Goal: Task Accomplishment & Management: Manage account settings

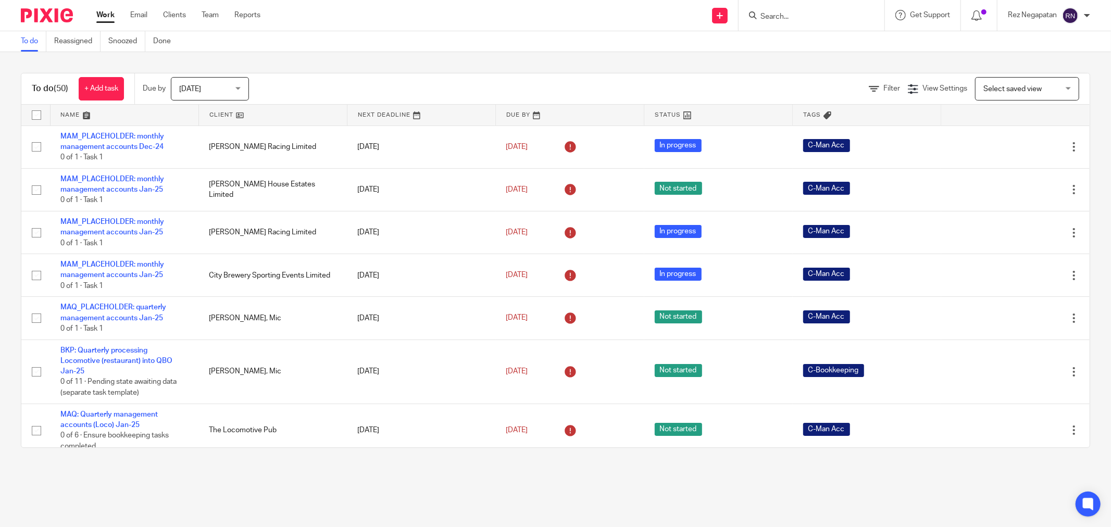
click at [795, 14] on input "Search" at bounding box center [806, 17] width 94 height 9
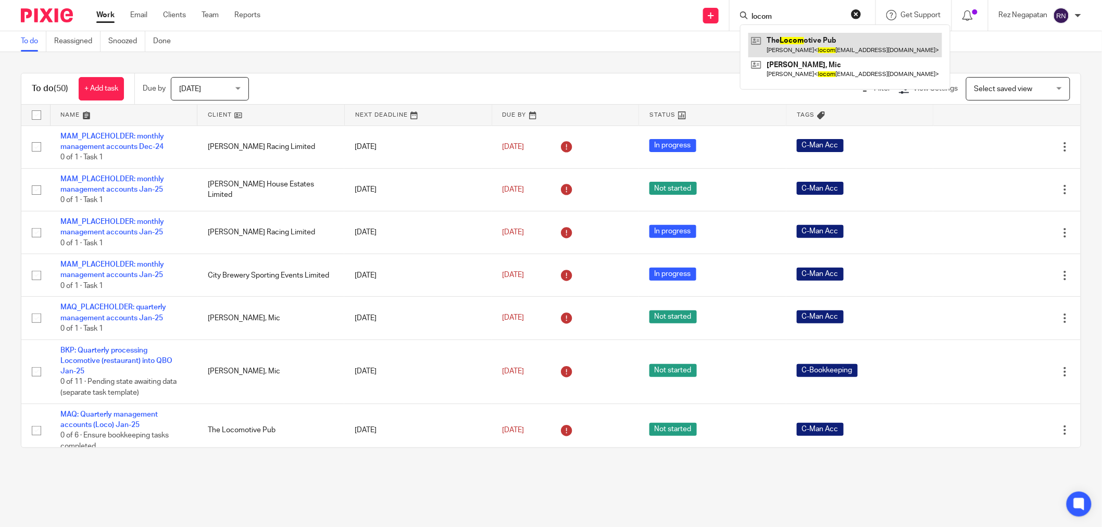
type input "locom"
click at [801, 48] on link at bounding box center [854, 45] width 194 height 24
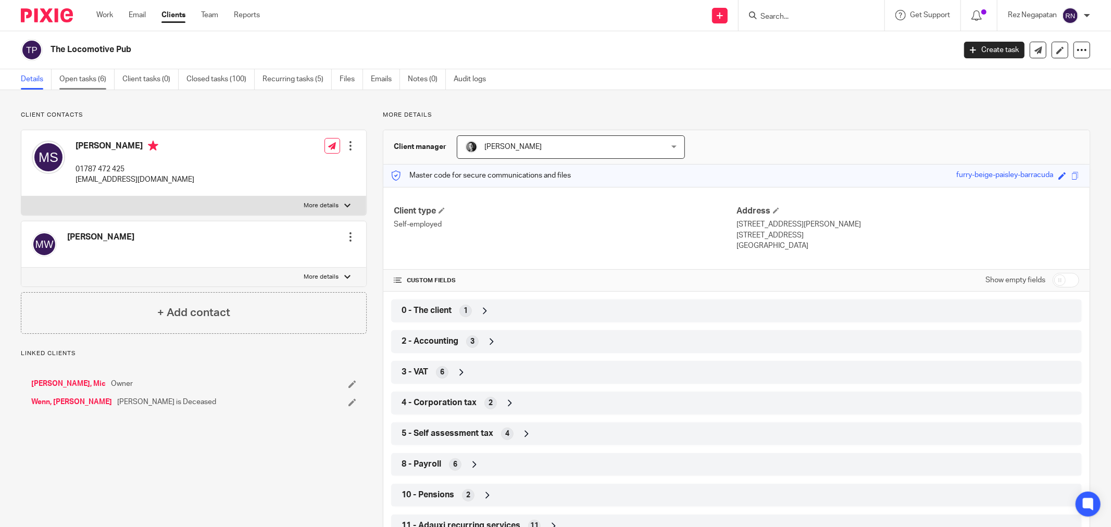
click at [82, 73] on link "Open tasks (6)" at bounding box center [86, 79] width 55 height 20
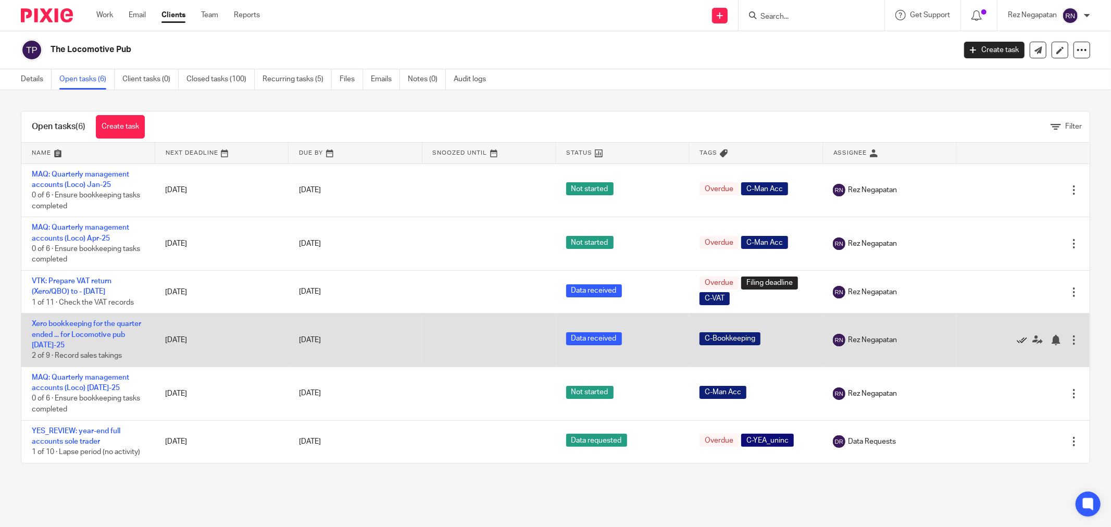
click at [1017, 340] on icon at bounding box center [1022, 340] width 10 height 10
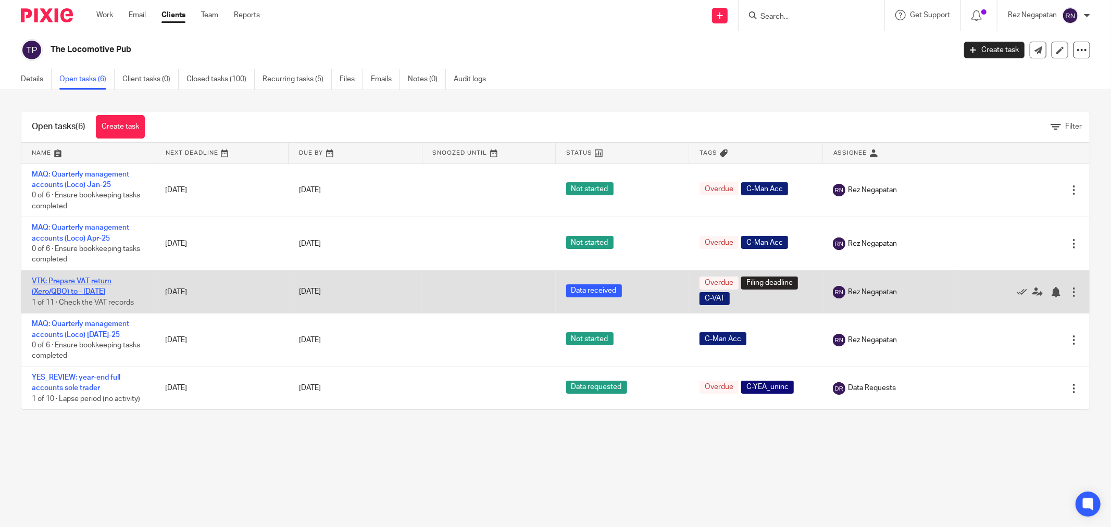
click at [102, 292] on link "VTK: Prepare VAT return (Xero/QBO) to - [DATE]" at bounding box center [72, 287] width 80 height 18
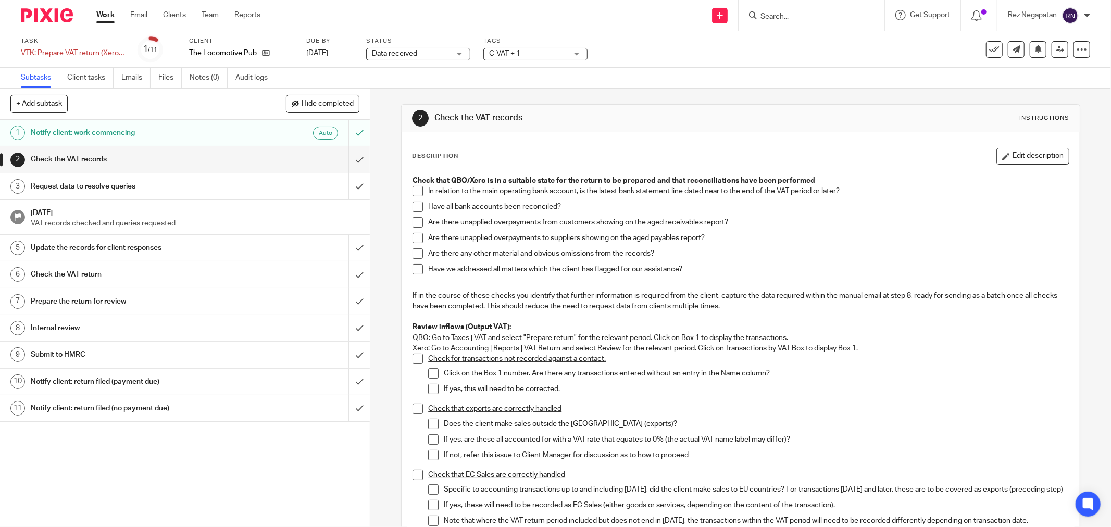
click at [457, 54] on div "Data received Data received" at bounding box center [418, 54] width 104 height 13
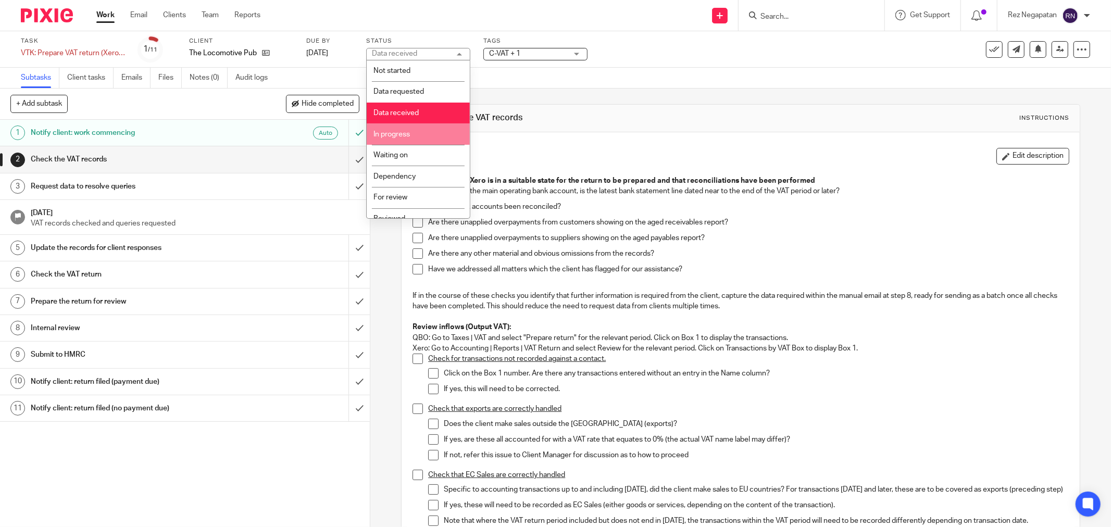
click at [429, 138] on li "In progress" at bounding box center [418, 133] width 103 height 21
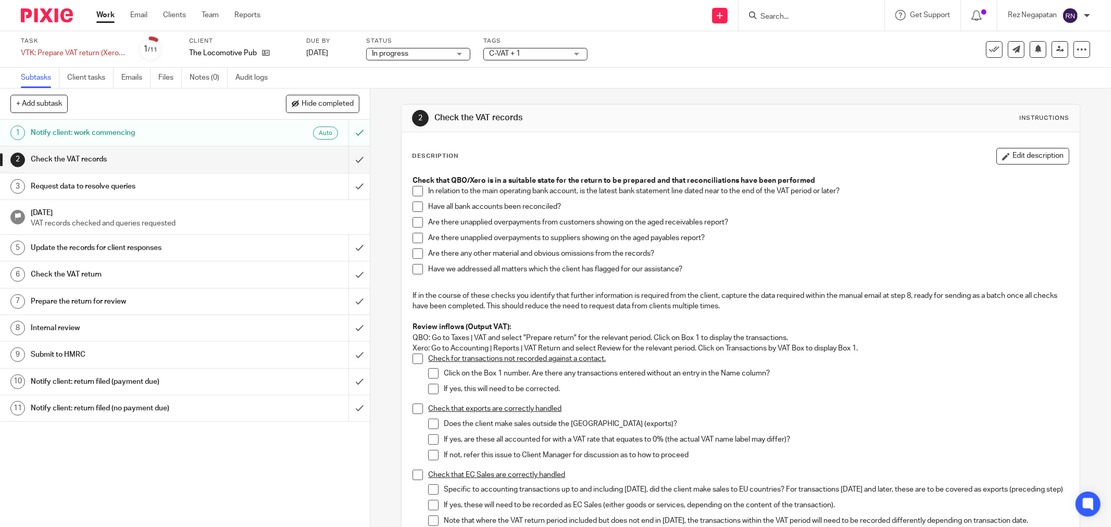
click at [622, 63] on div "Task VTK: Prepare VAT return (Xero/QBO) to - July 31, 2025 Save VTK: Prepare VA…" at bounding box center [555, 49] width 1111 height 36
click at [454, 61] on div "Task VTK: Prepare VAT return (Xero/QBO) to - July 31, 2025 Save VTK: Prepare VA…" at bounding box center [555, 49] width 1111 height 36
click at [454, 57] on div "In progress In progress" at bounding box center [418, 54] width 104 height 13
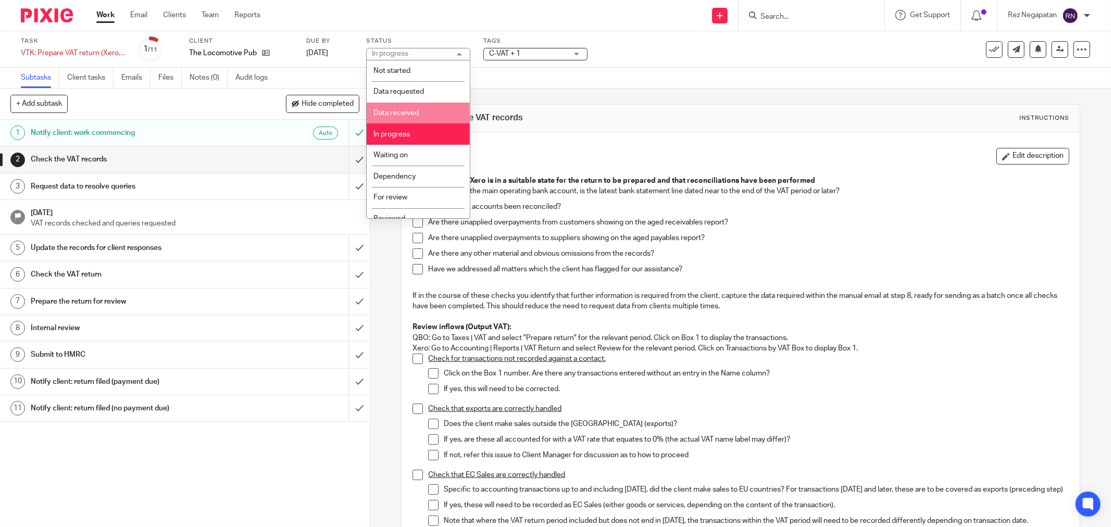
scroll to position [55, 0]
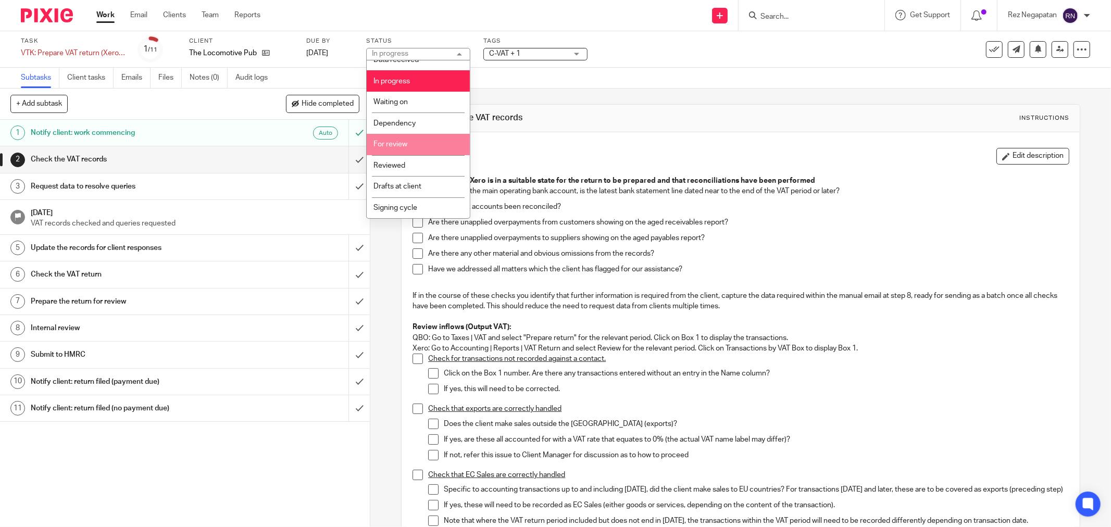
click at [430, 145] on li "For review" at bounding box center [418, 144] width 103 height 21
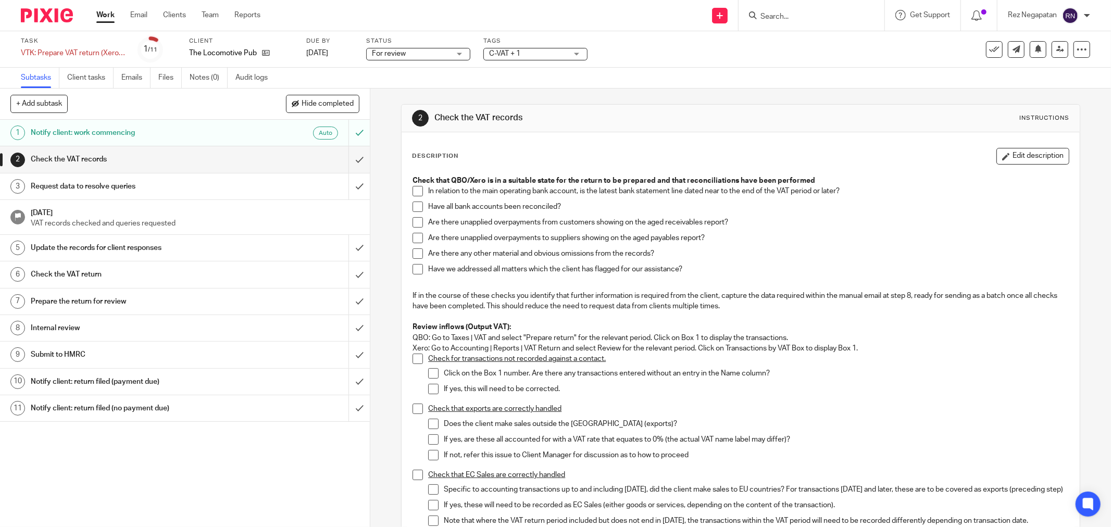
click at [690, 86] on div "Subtasks Client tasks Emails Files Notes (0) Audit logs" at bounding box center [555, 78] width 1111 height 21
click at [815, 13] on input "Search" at bounding box center [806, 17] width 94 height 9
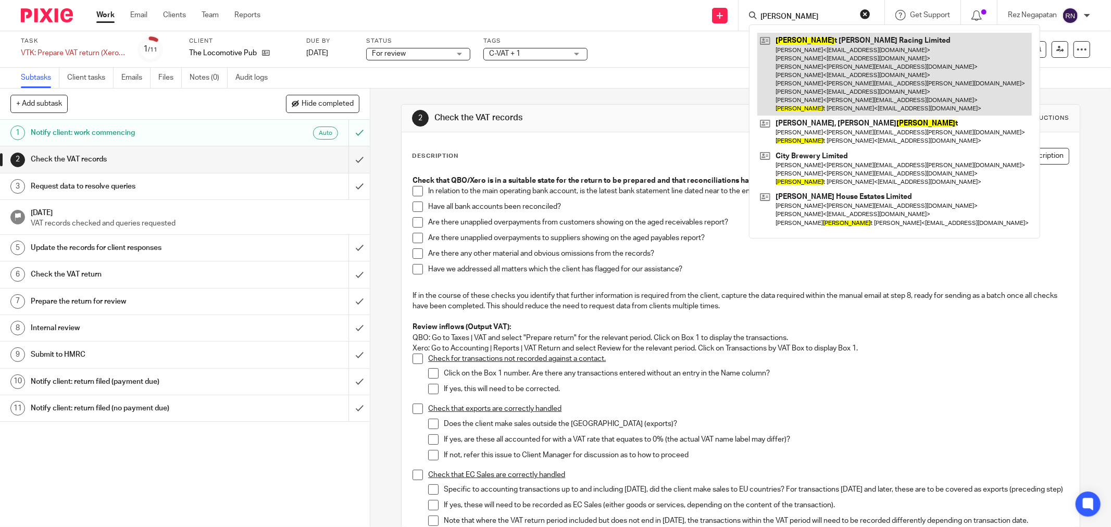
type input "ruper"
click at [823, 46] on link at bounding box center [894, 74] width 274 height 83
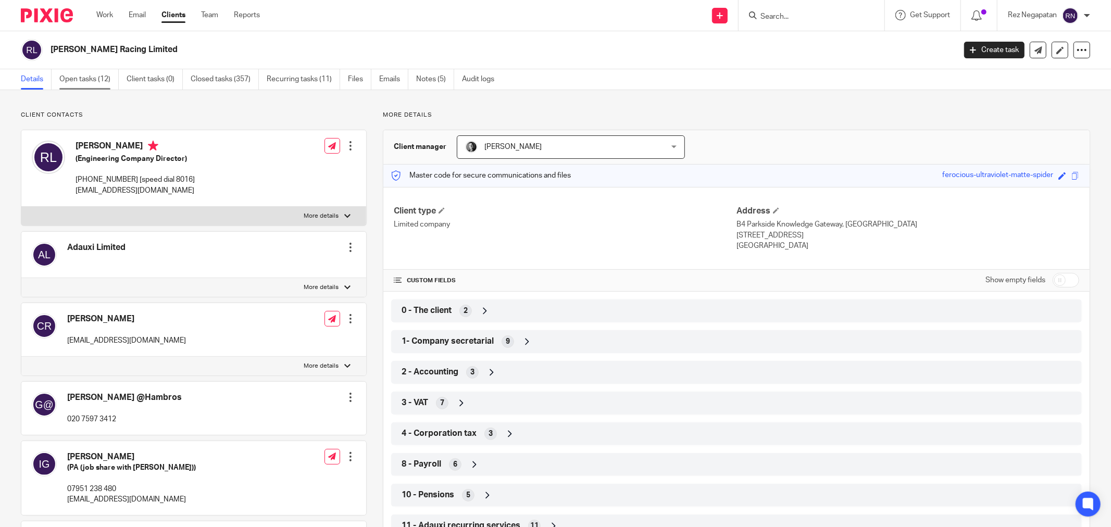
click at [85, 76] on link "Open tasks (12)" at bounding box center [88, 79] width 59 height 20
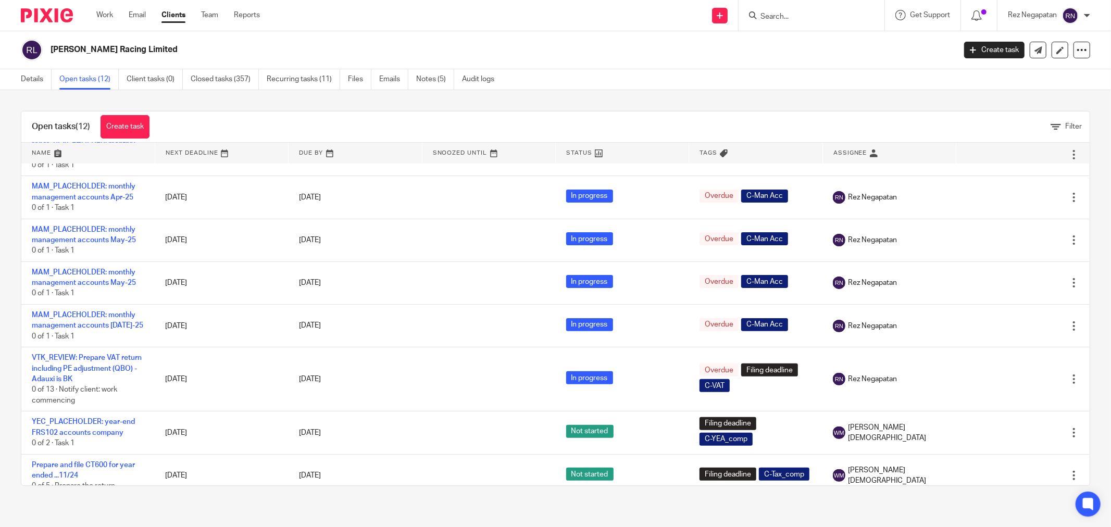
scroll to position [248, 0]
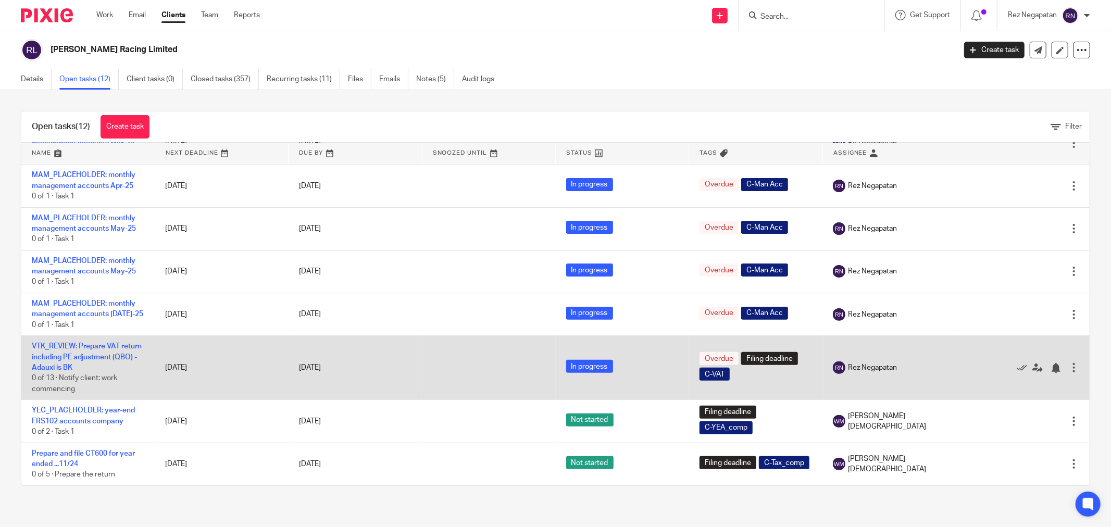
click at [94, 351] on td "VTK_REVIEW: Prepare VAT return including PE adjustment (QBO) - Adauxi is BK 0 o…" at bounding box center [87, 368] width 133 height 64
click at [94, 355] on link "VTK_REVIEW: Prepare VAT return including PE adjustment (QBO) - Adauxi is BK" at bounding box center [87, 357] width 110 height 29
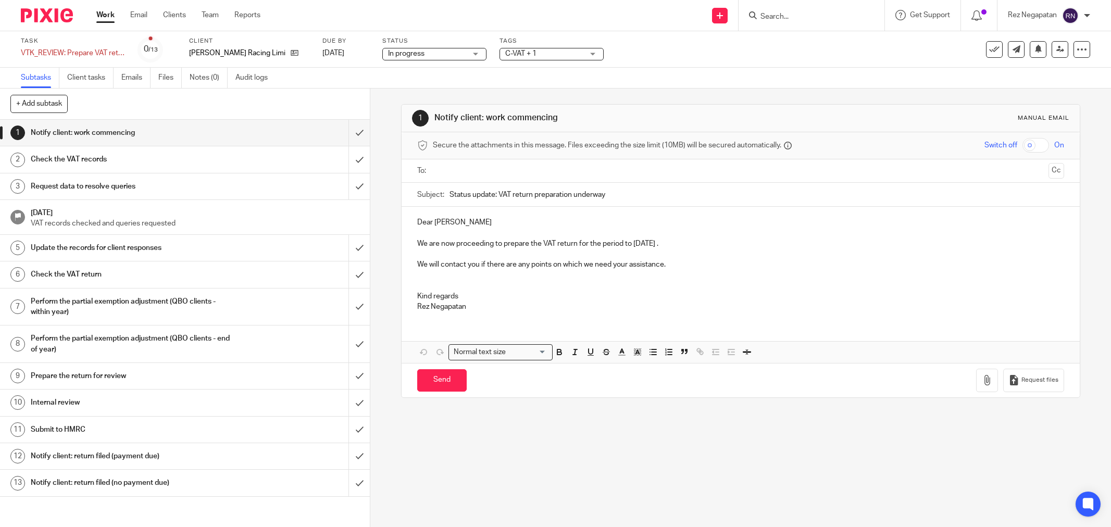
click at [461, 50] on div "In progress In progress" at bounding box center [434, 54] width 104 height 13
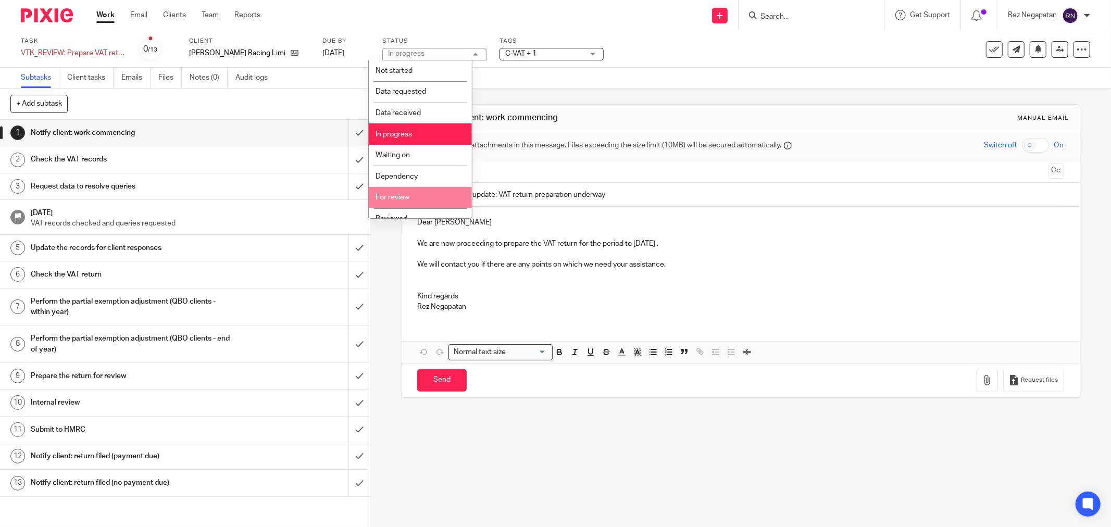
click at [428, 195] on li "For review" at bounding box center [420, 197] width 103 height 21
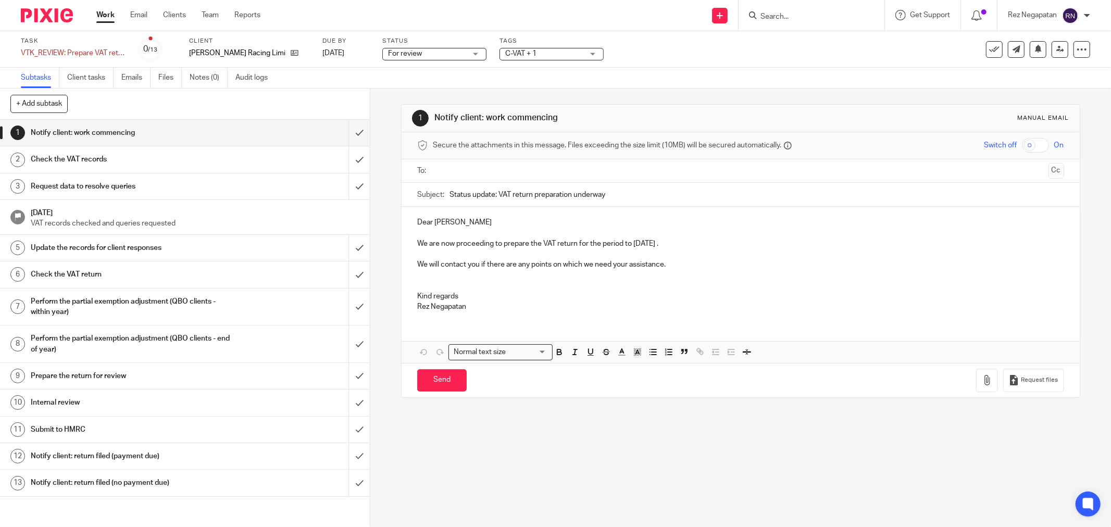
click at [669, 46] on div "Task VTK_REVIEW: Prepare VAT return including PE adjustment (QBO) - Adauxi is B…" at bounding box center [466, 49] width 891 height 25
click at [788, 22] on div at bounding box center [812, 15] width 146 height 31
click at [788, 16] on input "Search" at bounding box center [806, 17] width 94 height 9
type input "sis"
click at [803, 46] on link at bounding box center [835, 45] width 156 height 24
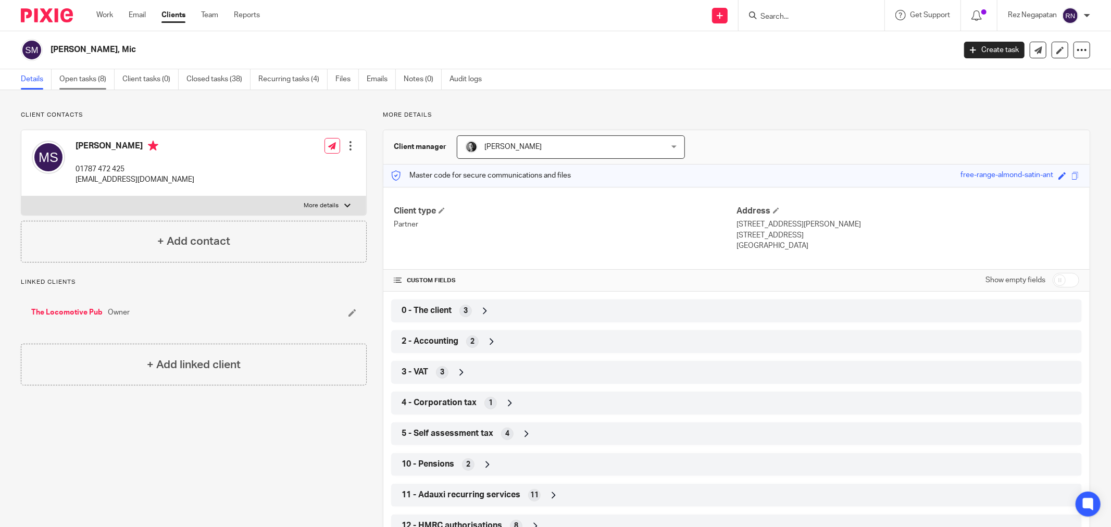
click at [71, 77] on link "Open tasks (8)" at bounding box center [86, 79] width 55 height 20
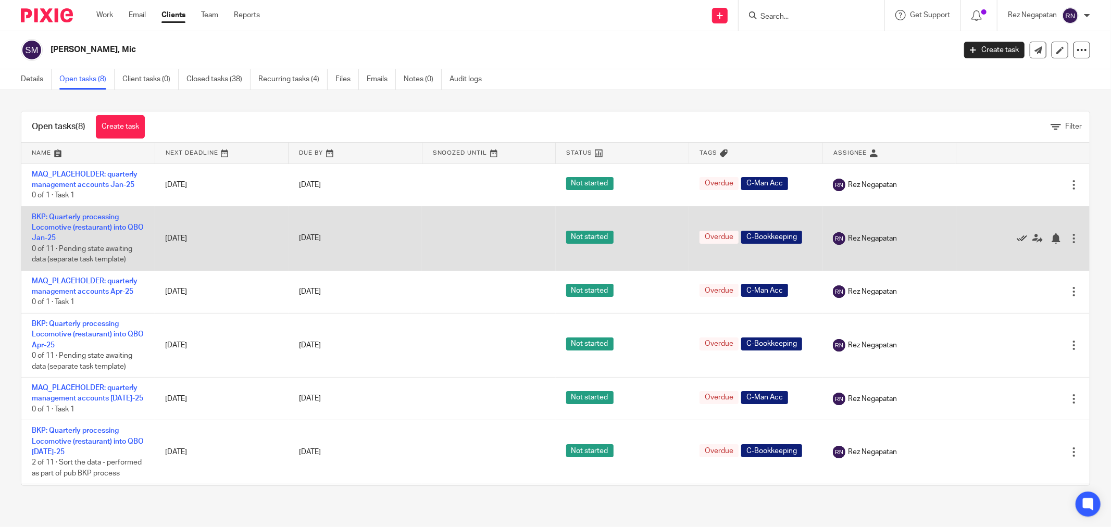
click at [1017, 238] on icon at bounding box center [1022, 238] width 10 height 10
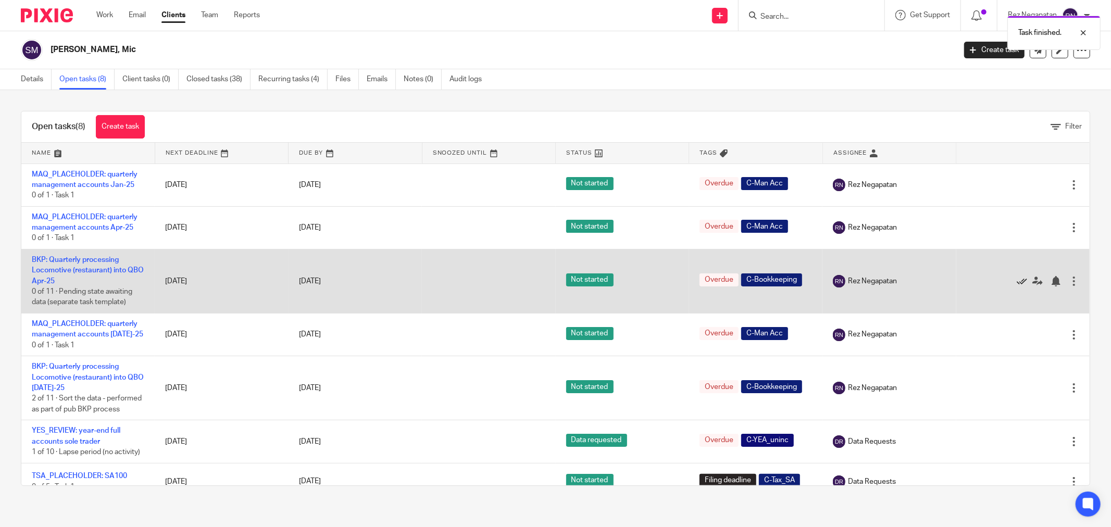
click at [1017, 281] on icon at bounding box center [1022, 281] width 10 height 10
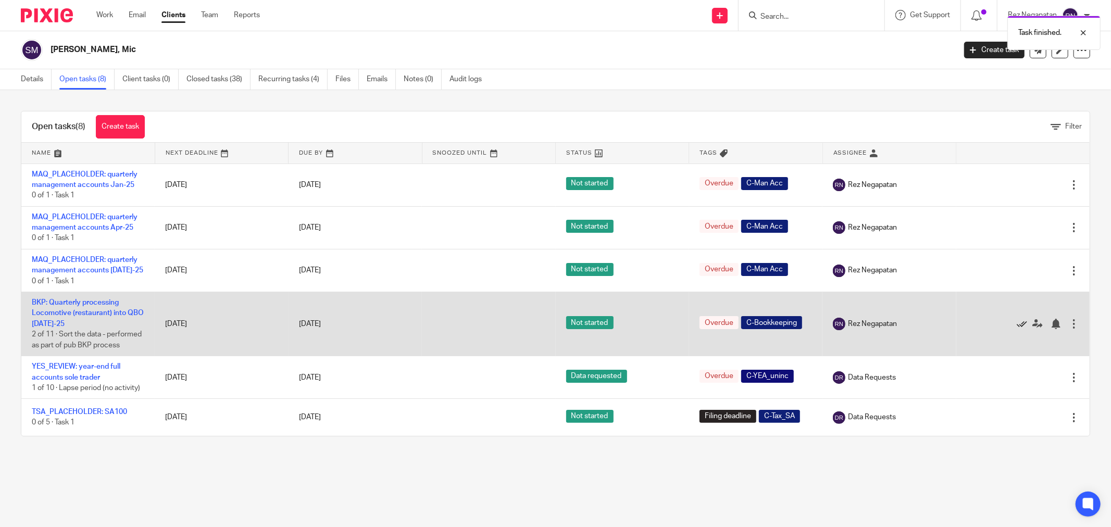
click at [1017, 329] on icon at bounding box center [1022, 324] width 10 height 10
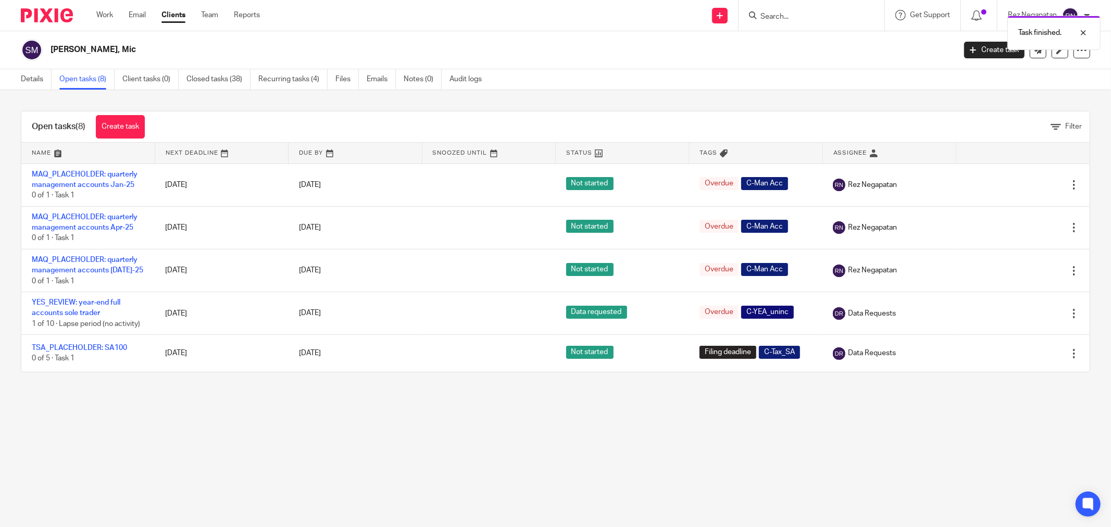
click at [374, 434] on main "Sisley, Mic Create task Update from Companies House Export data Merge Archive c…" at bounding box center [555, 263] width 1111 height 527
click at [98, 11] on link "Work" at bounding box center [104, 15] width 17 height 10
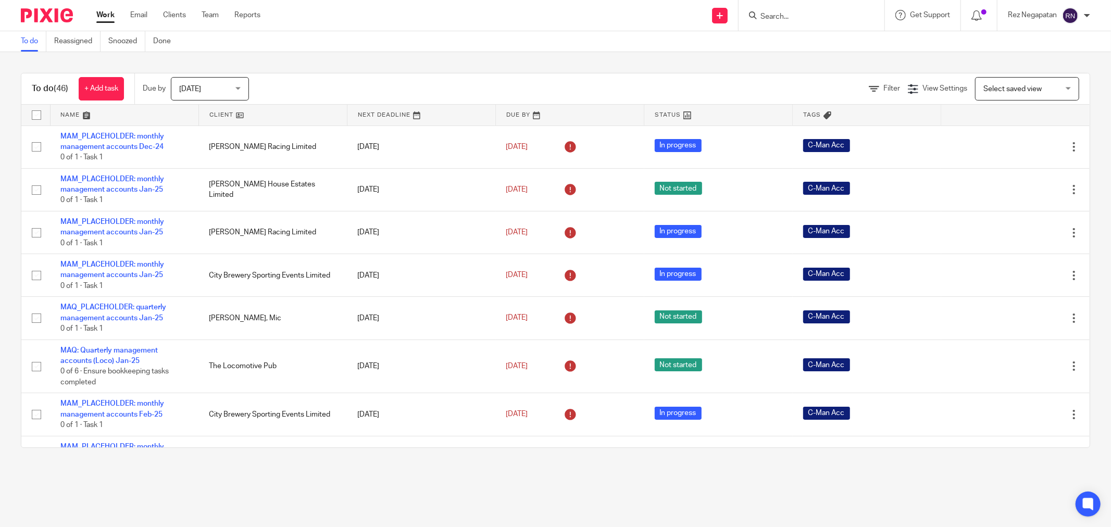
click at [243, 88] on div "[DATE] [DATE]" at bounding box center [210, 88] width 78 height 23
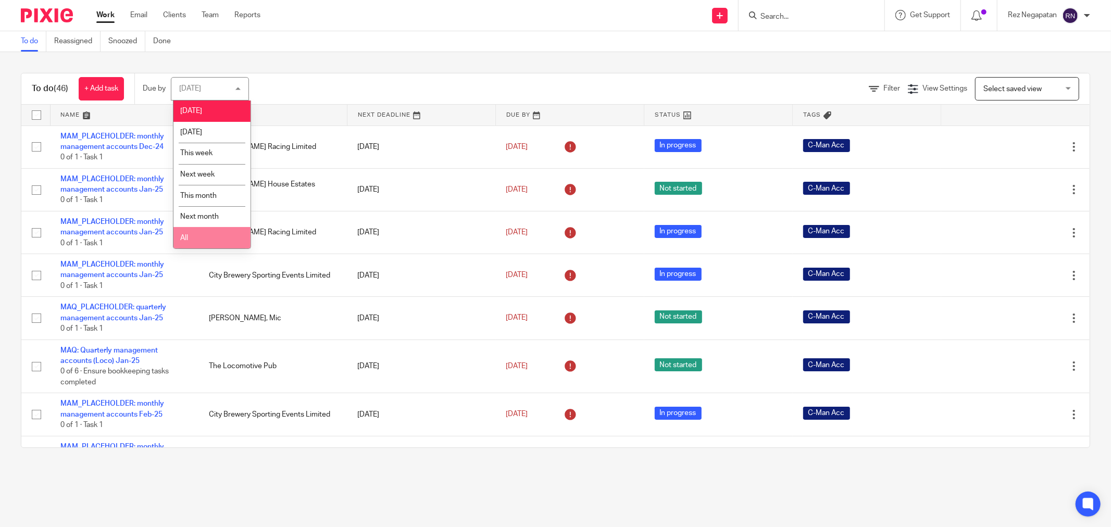
click at [193, 248] on li "All" at bounding box center [211, 237] width 77 height 21
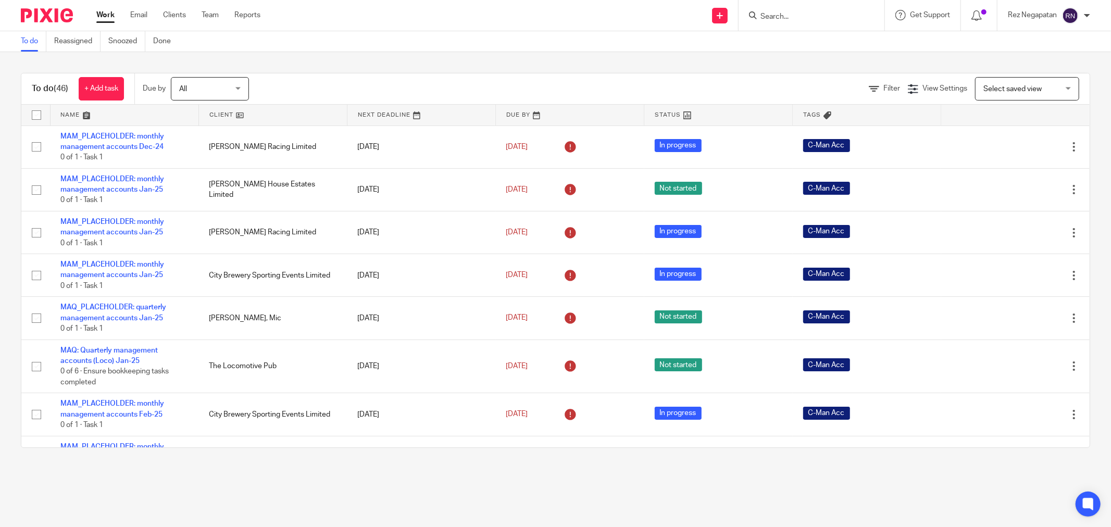
click at [456, 33] on div "To do Reassigned Snoozed Done" at bounding box center [555, 41] width 1111 height 21
click at [459, 28] on div "Send new email Create task Add client Get Support Contact via email Check our d…" at bounding box center [693, 15] width 835 height 31
